Goal: Information Seeking & Learning: Learn about a topic

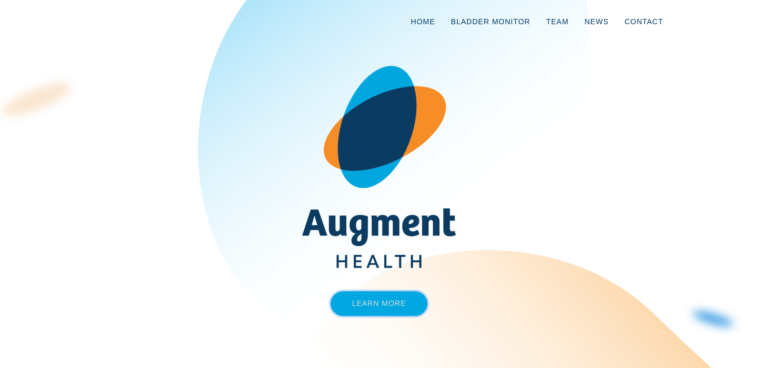
click at [402, 292] on link "Learn More" at bounding box center [378, 303] width 97 height 25
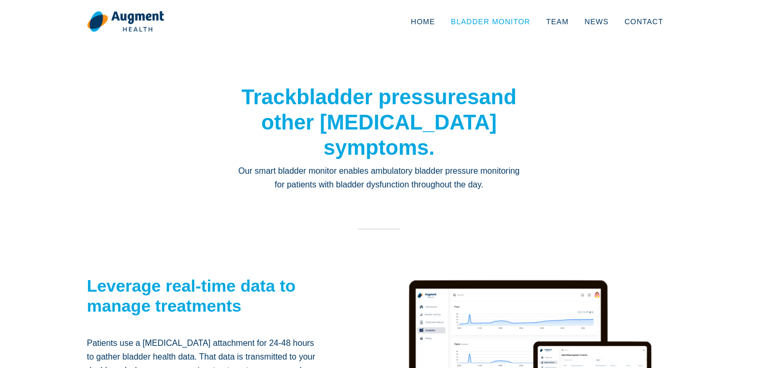
click at [482, 24] on link "Bladder Monitor" at bounding box center [490, 21] width 95 height 35
click at [573, 25] on link "Team" at bounding box center [557, 21] width 38 height 35
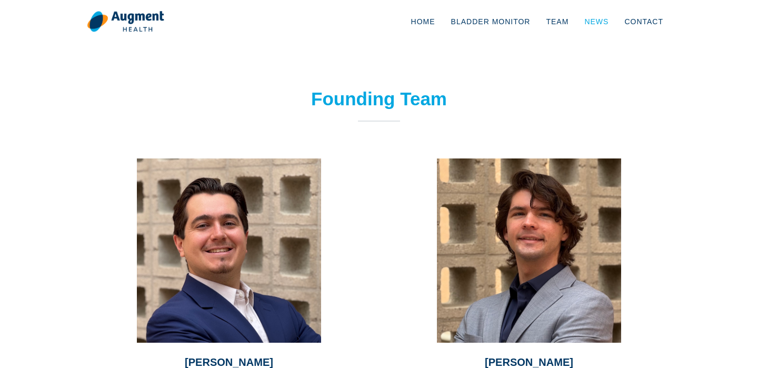
click at [595, 19] on link "News" at bounding box center [596, 21] width 40 height 35
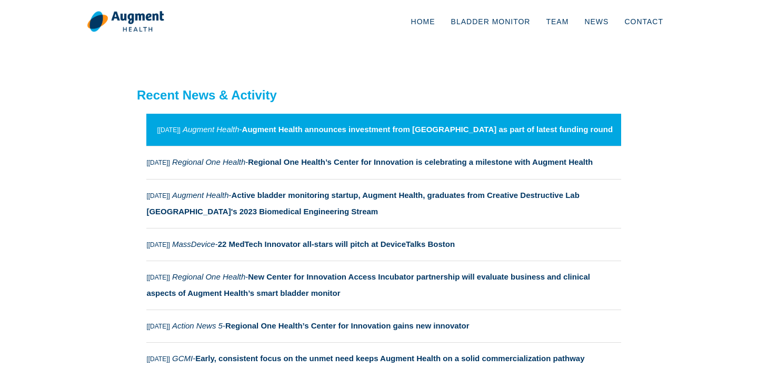
click at [538, 137] on link "[[DATE]] Augment Health - Augment Health announces investment from [GEOGRAPHIC_…" at bounding box center [383, 130] width 475 height 32
